Goal: Find contact information: Find contact information

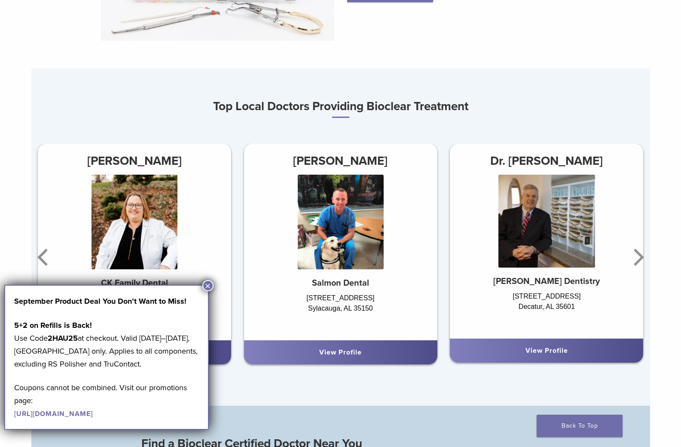
scroll to position [473, 0]
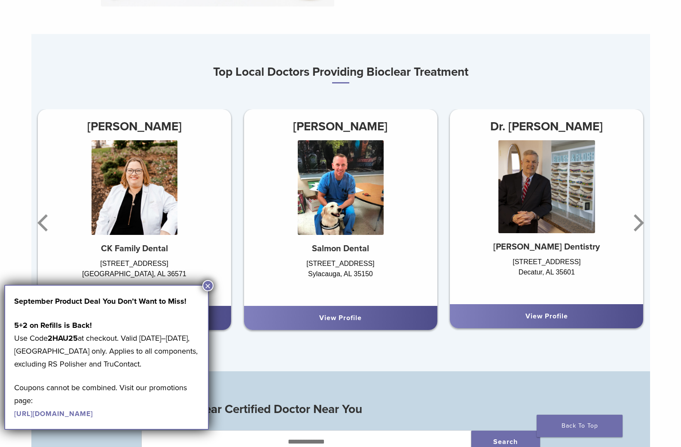
click at [205, 285] on button "×" at bounding box center [207, 285] width 11 height 11
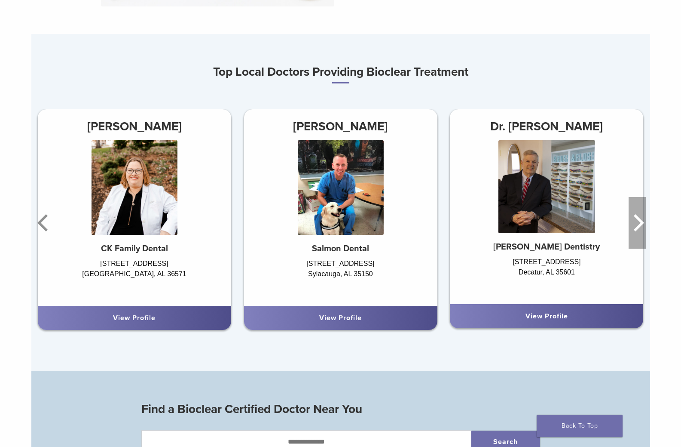
click at [638, 219] on icon "Next" at bounding box center [639, 222] width 10 height 17
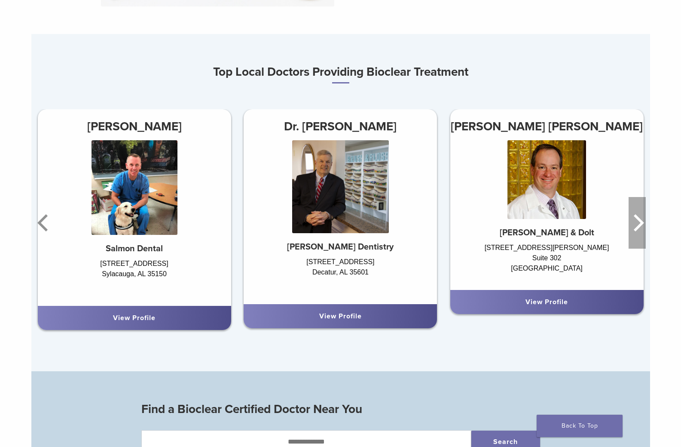
click at [638, 219] on icon "Next" at bounding box center [639, 222] width 10 height 17
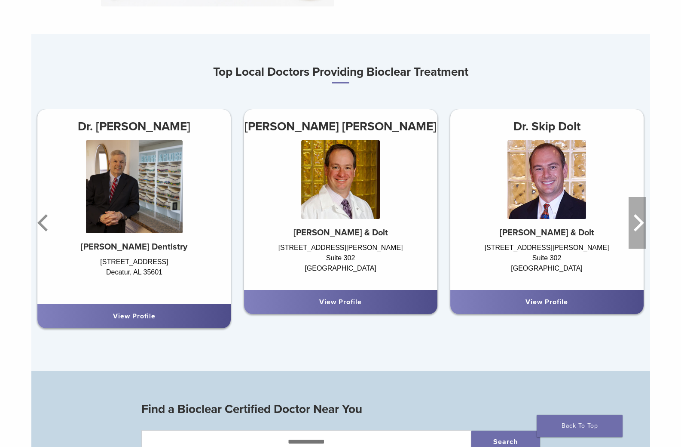
click at [638, 219] on icon "Next" at bounding box center [639, 222] width 10 height 17
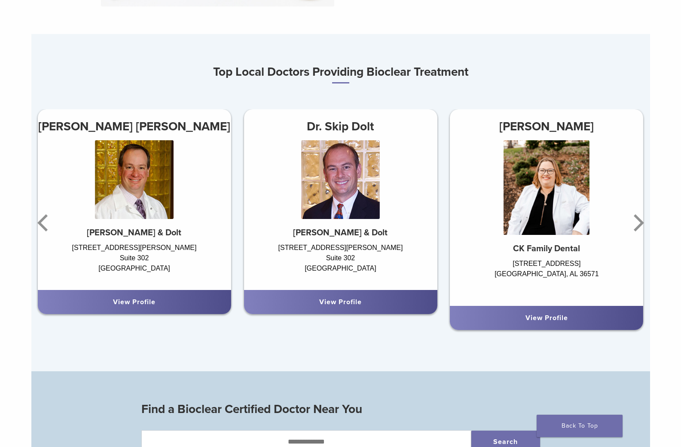
click at [556, 319] on link "View Profile" at bounding box center [547, 317] width 43 height 9
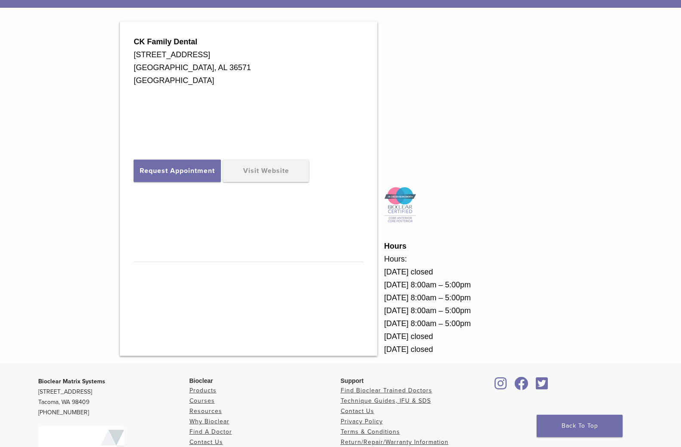
scroll to position [301, 0]
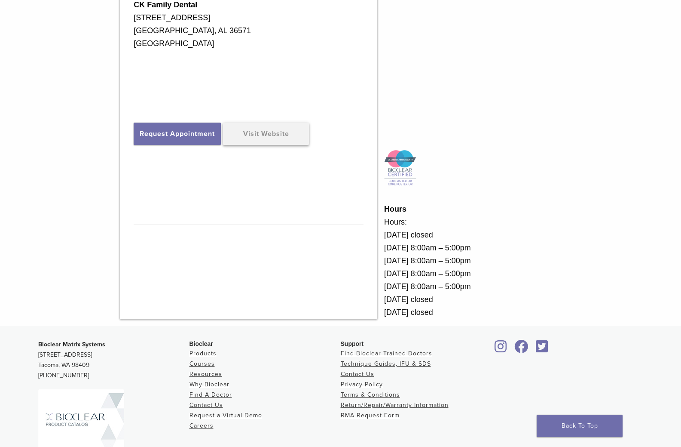
click at [281, 136] on link "Visit Website" at bounding box center [266, 134] width 86 height 22
